Goal: Information Seeking & Learning: Learn about a topic

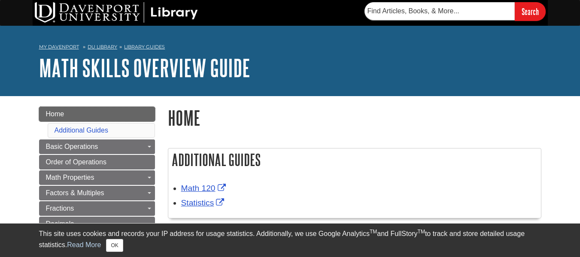
click at [109, 114] on link "Home" at bounding box center [97, 114] width 116 height 15
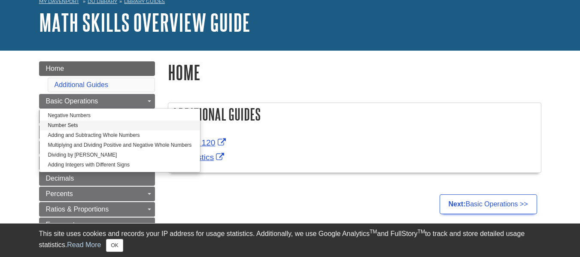
scroll to position [86, 0]
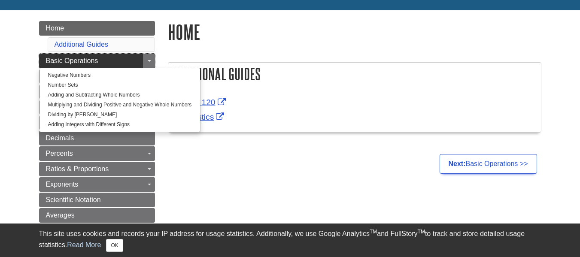
click at [111, 61] on link "Basic Operations" at bounding box center [97, 61] width 116 height 15
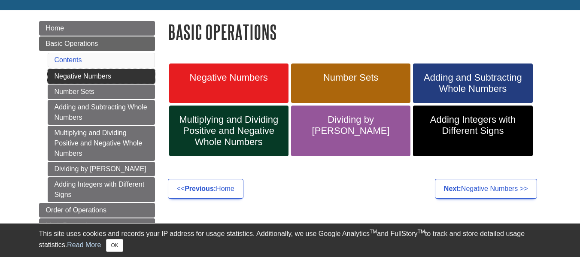
scroll to position [43, 0]
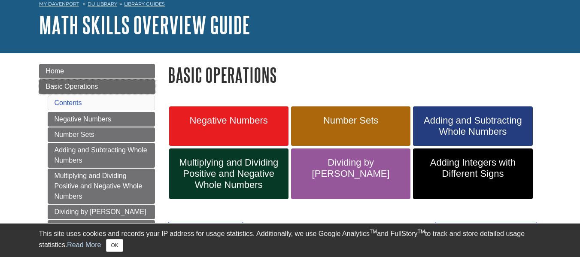
click at [71, 84] on span "Basic Operations" at bounding box center [72, 86] width 52 height 7
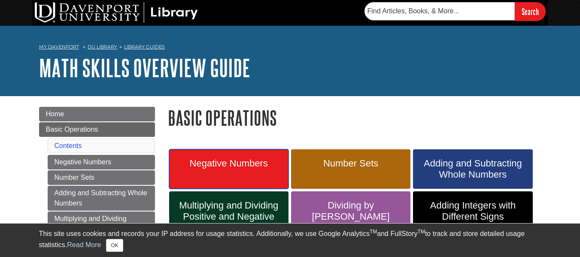
click at [235, 157] on link "Negative Numbers" at bounding box center [228, 168] width 119 height 39
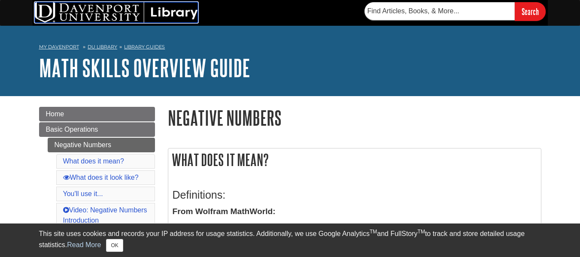
click at [86, 11] on img at bounding box center [116, 12] width 163 height 21
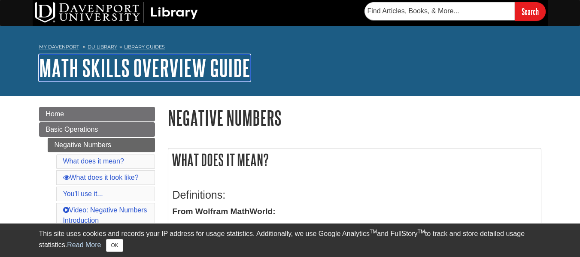
click at [80, 67] on link "Math Skills Overview Guide" at bounding box center [144, 68] width 211 height 27
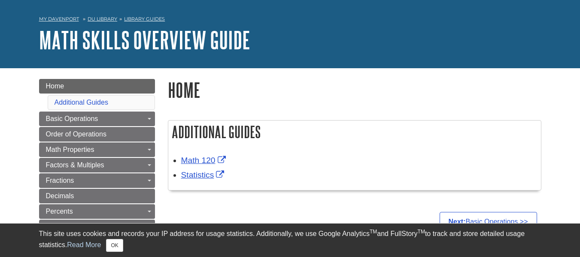
scroll to position [43, 0]
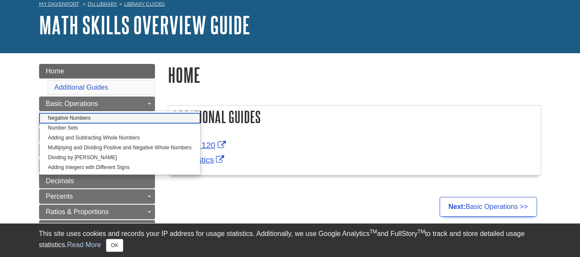
click at [99, 118] on link "Negative Numbers" at bounding box center [119, 118] width 161 height 10
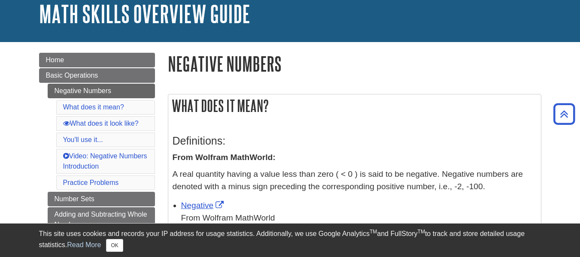
scroll to position [43, 0]
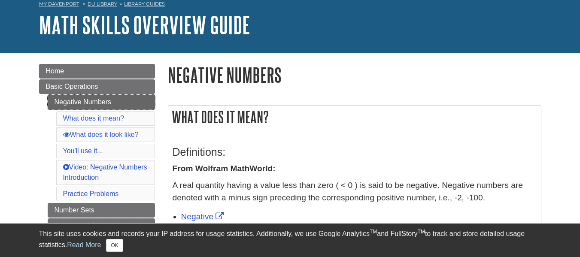
click at [99, 103] on link "Negative Numbers" at bounding box center [101, 102] width 107 height 15
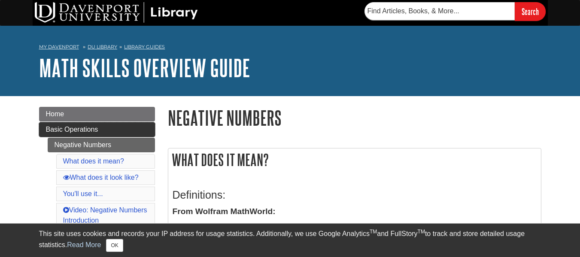
click at [85, 131] on span "Basic Operations" at bounding box center [72, 129] width 52 height 7
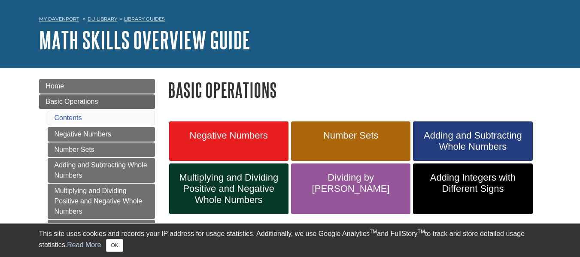
scroll to position [43, 0]
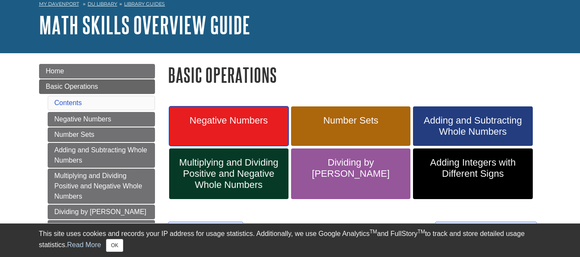
click at [249, 124] on span "Negative Numbers" at bounding box center [229, 120] width 106 height 11
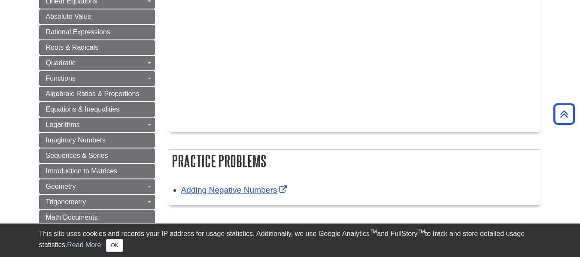
scroll to position [558, 0]
